Goal: Information Seeking & Learning: Understand process/instructions

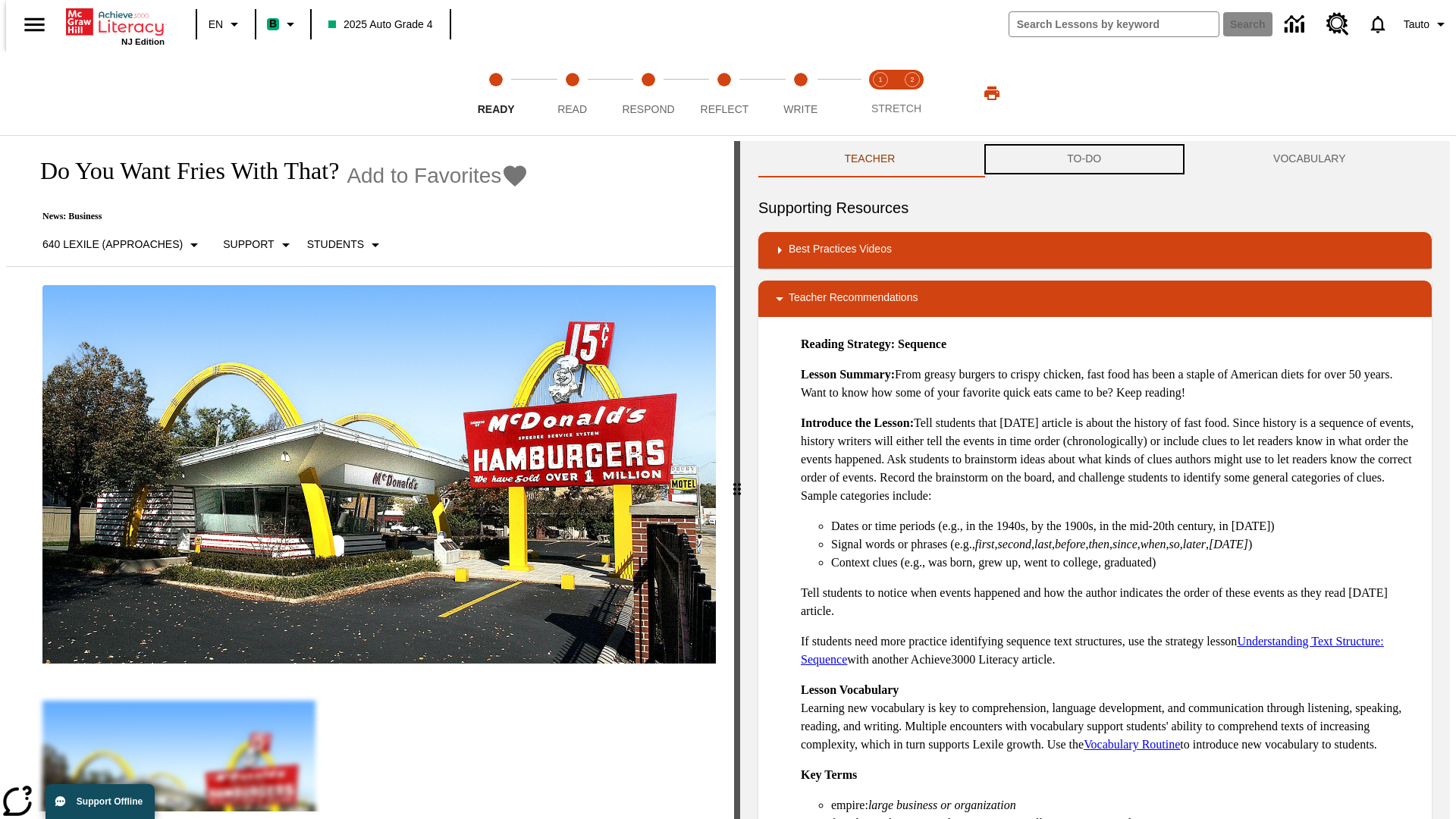
click at [1084, 159] on button "TO-DO" at bounding box center [1084, 159] width 206 height 36
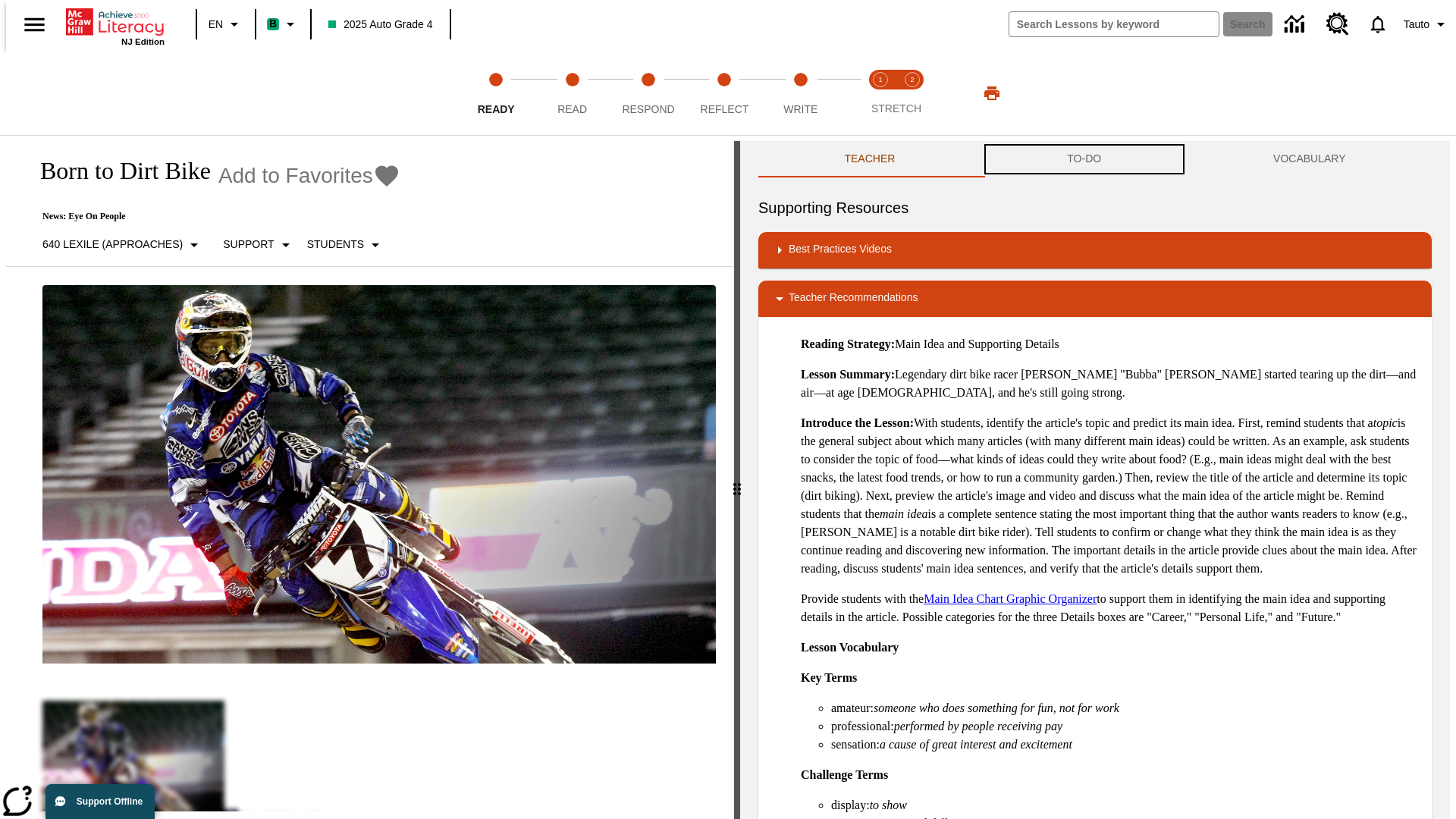
click at [1084, 159] on button "TO-DO" at bounding box center [1084, 159] width 206 height 36
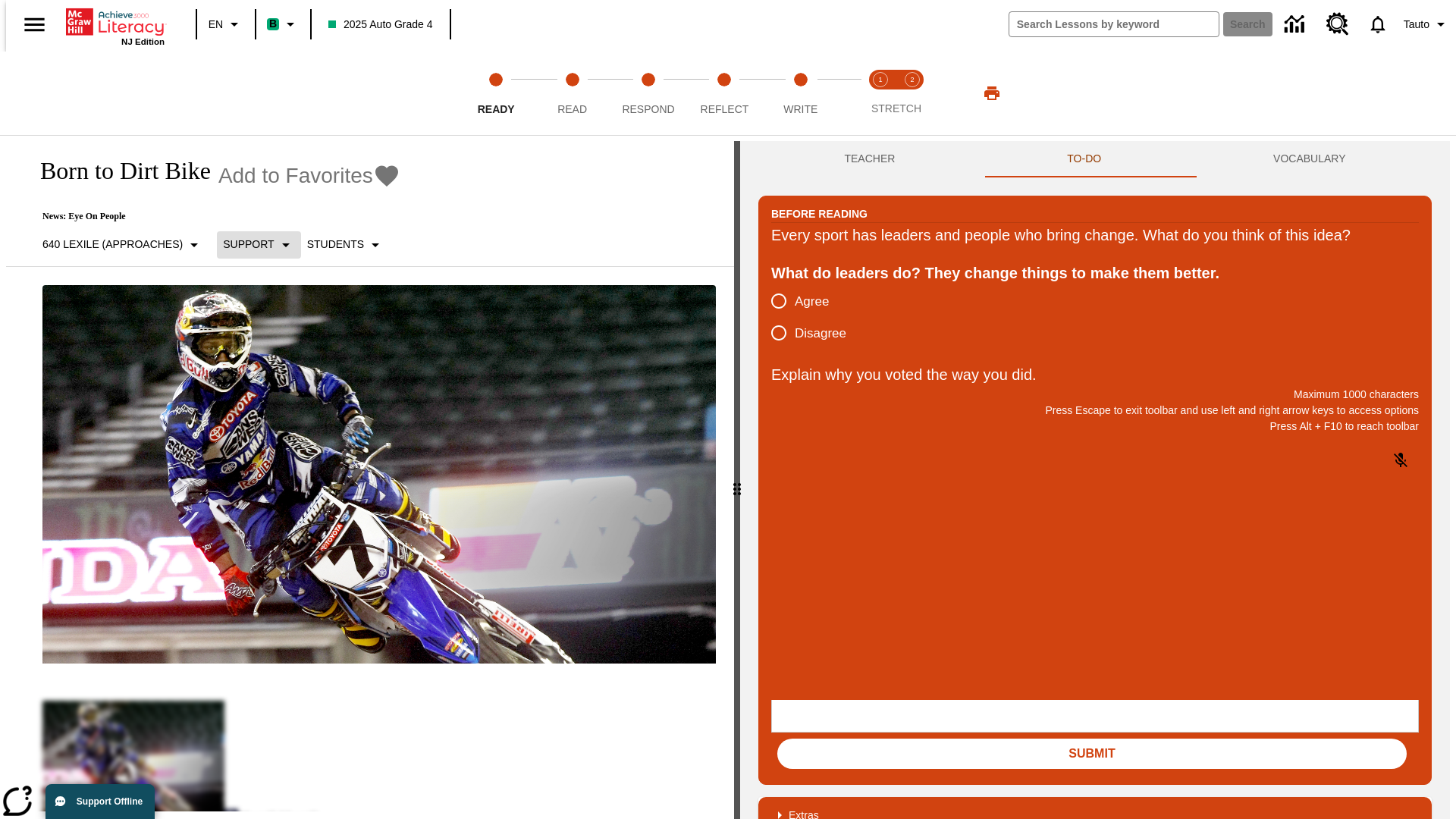
click at [251, 244] on p "Support" at bounding box center [248, 245] width 51 height 16
click at [268, 332] on p "Support" at bounding box center [268, 333] width 89 height 16
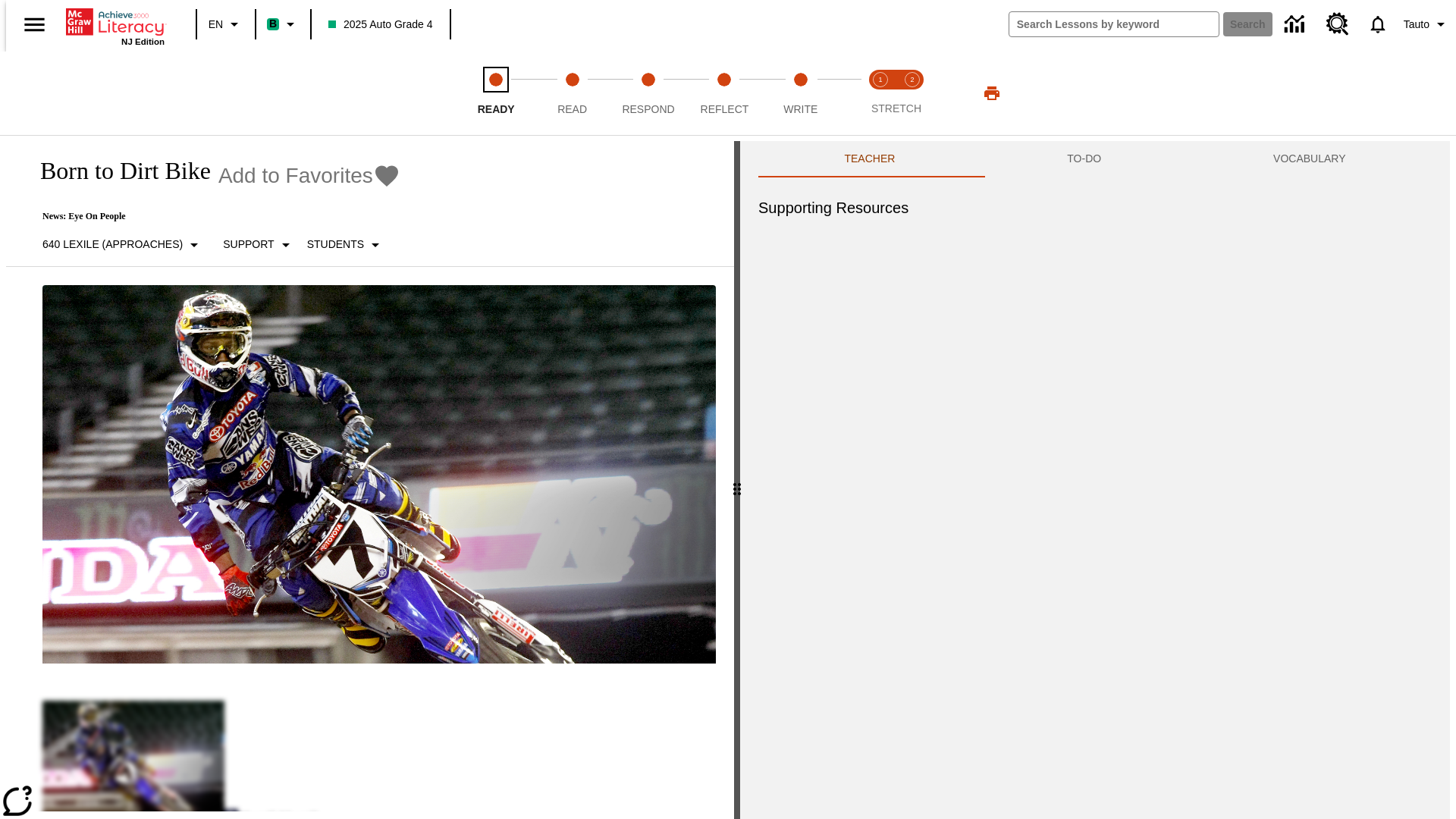
click at [496, 93] on span "Ready" at bounding box center [496, 103] width 37 height 28
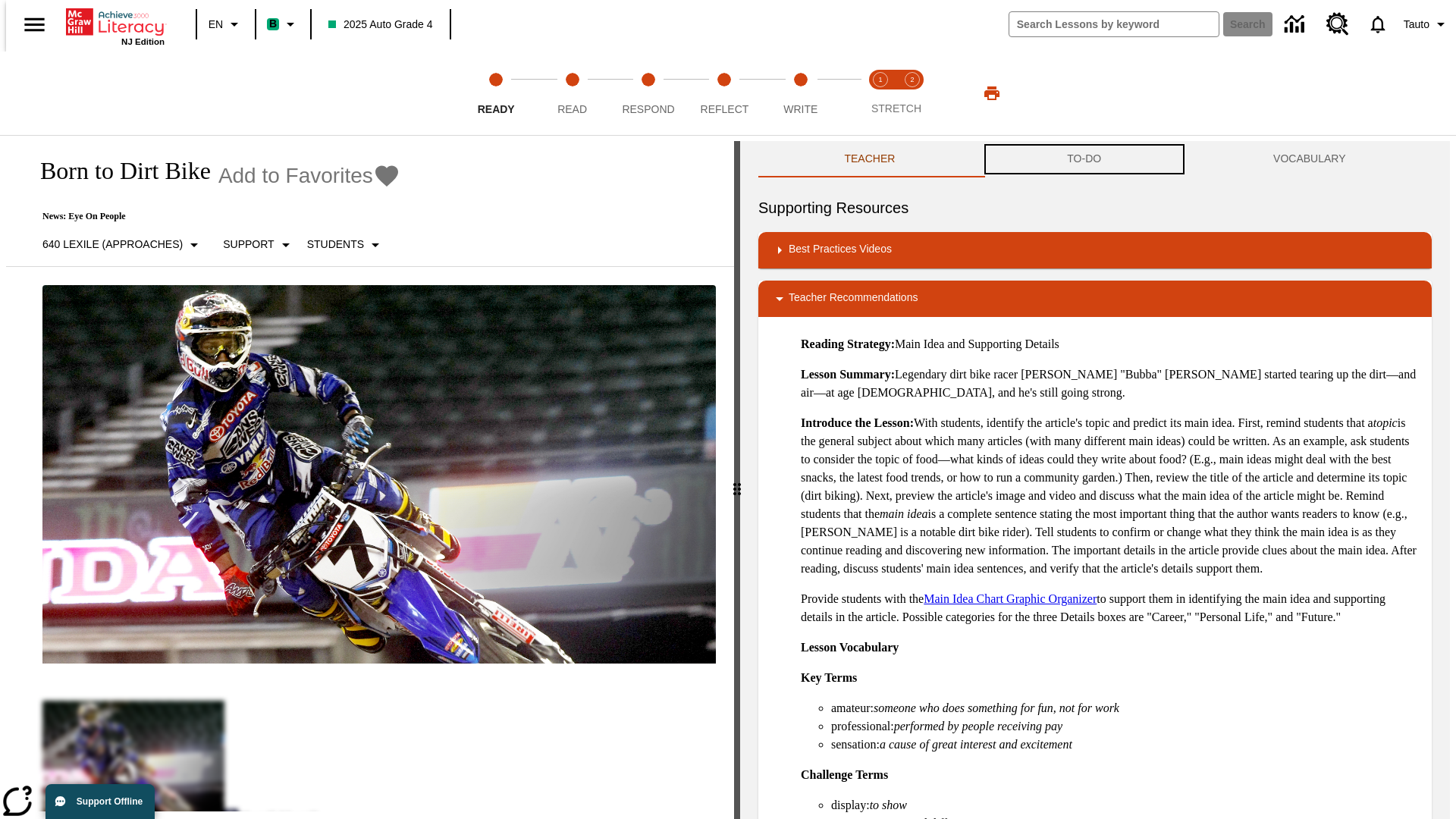
click at [1084, 159] on button "TO-DO" at bounding box center [1084, 159] width 206 height 36
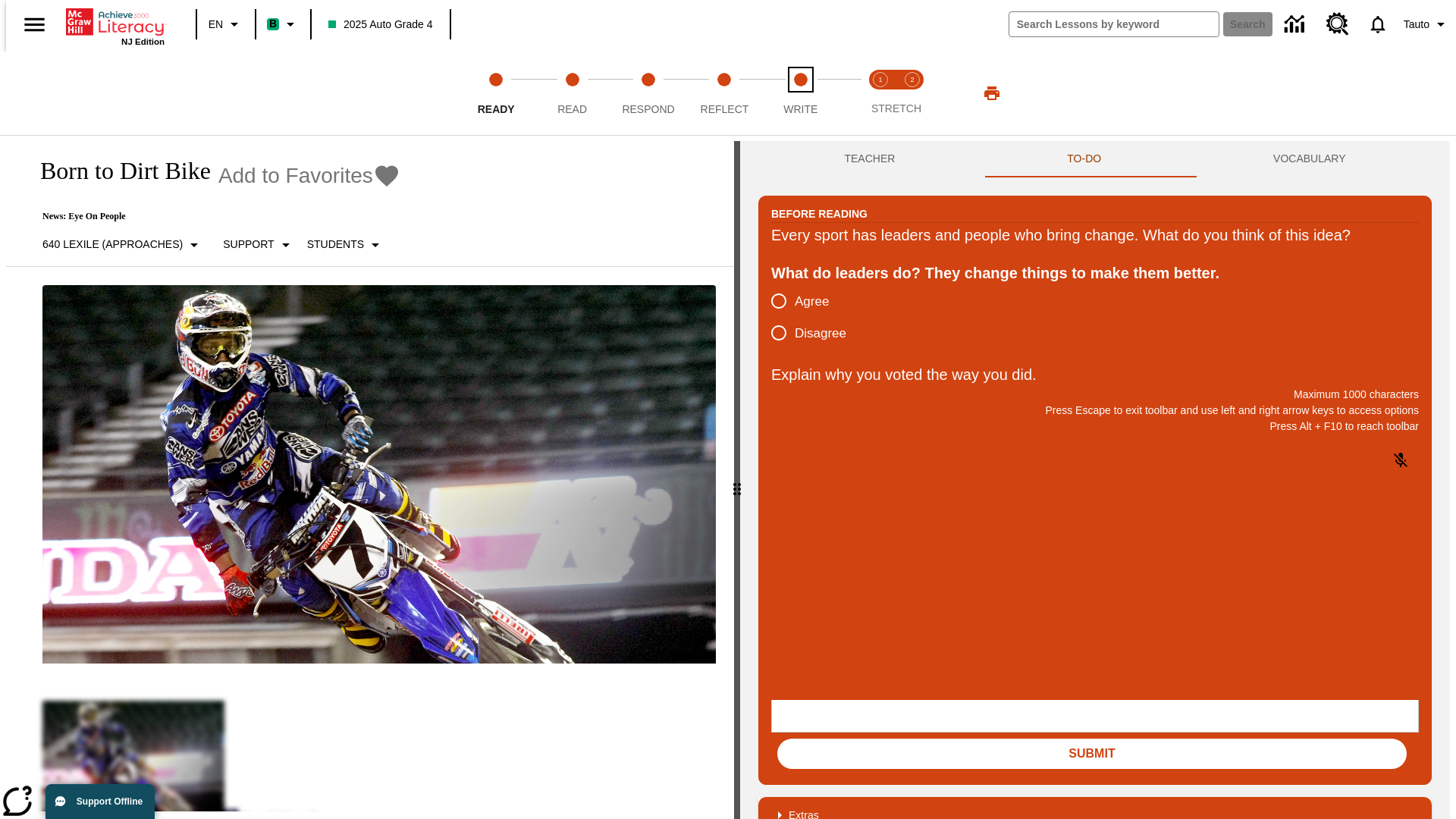
click at [800, 93] on span "Write" at bounding box center [801, 103] width 34 height 28
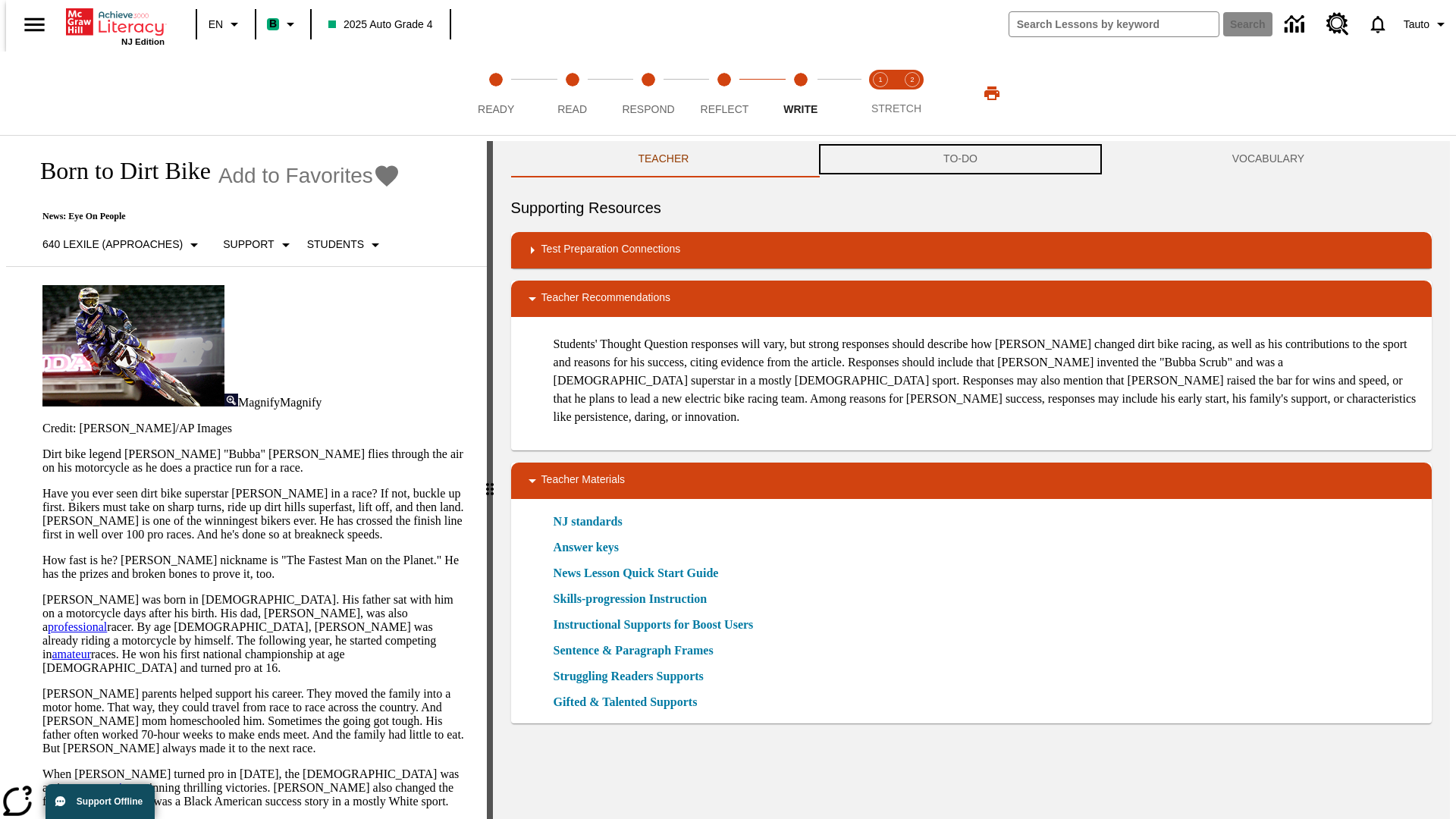
scroll to position [1, 0]
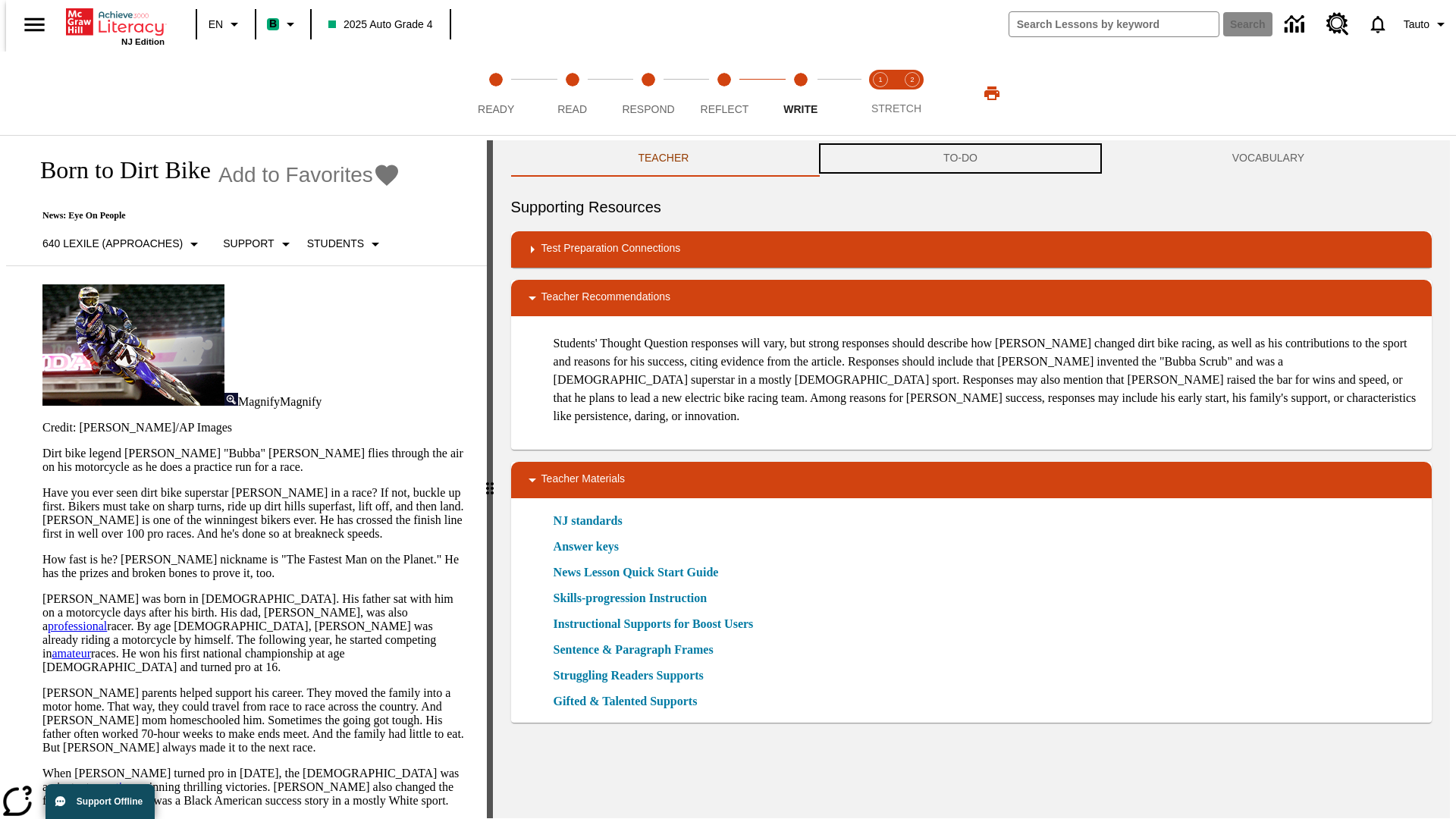
click at [960, 159] on button "TO-DO" at bounding box center [960, 158] width 289 height 36
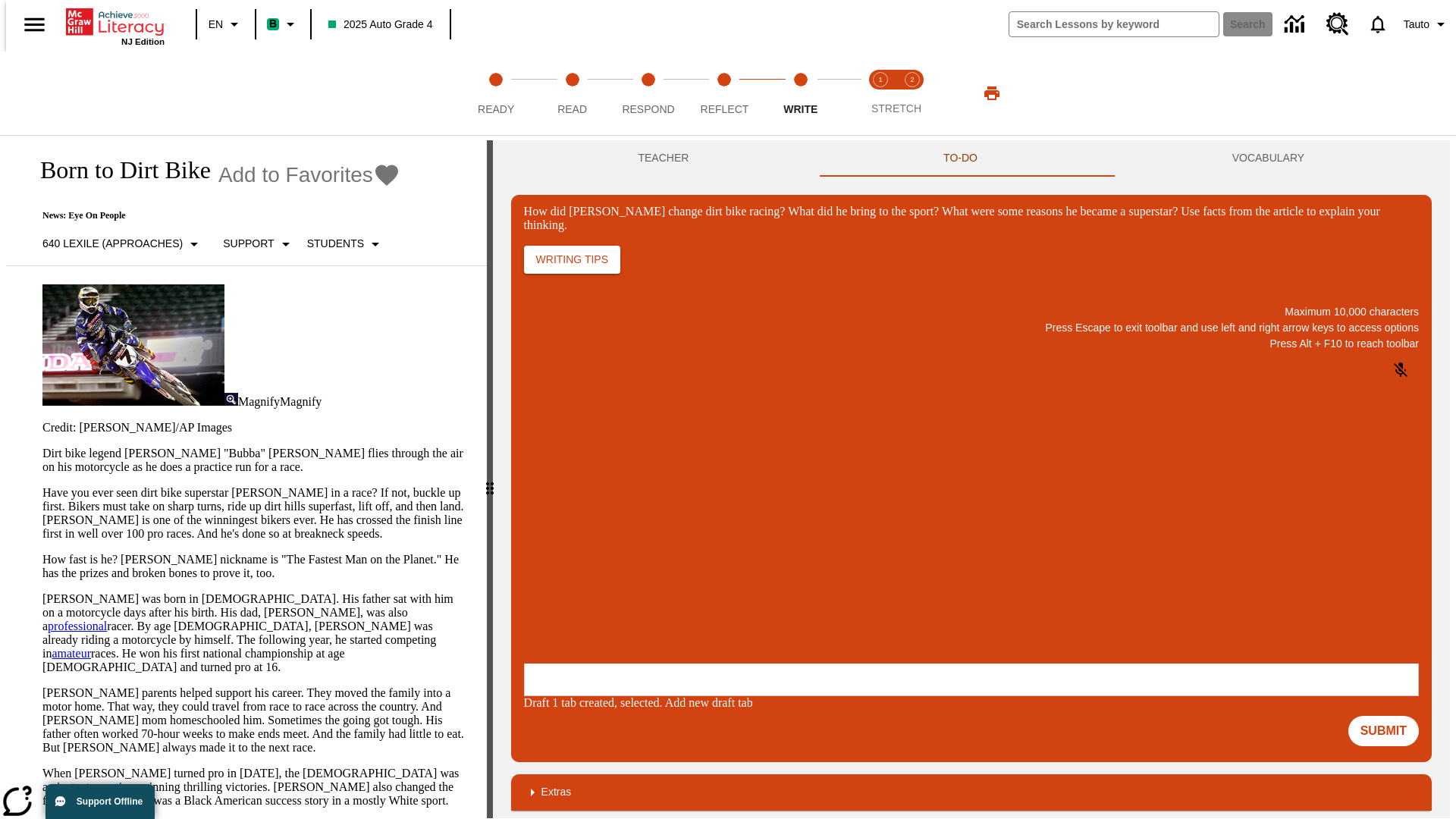
scroll to position [0, 0]
